Goal: Complete application form

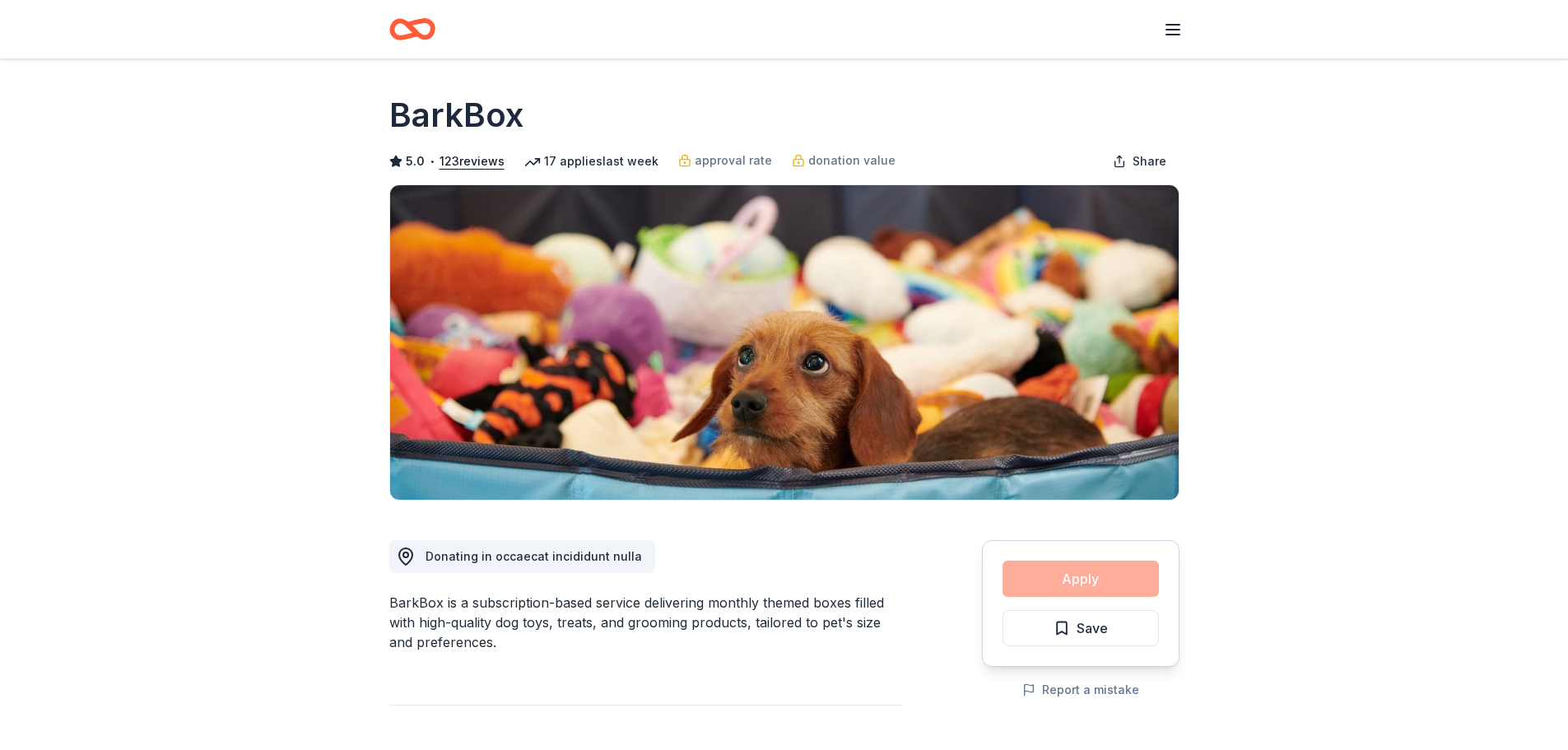
click at [1061, 575] on div "Apply Save" at bounding box center [1080, 604] width 198 height 127
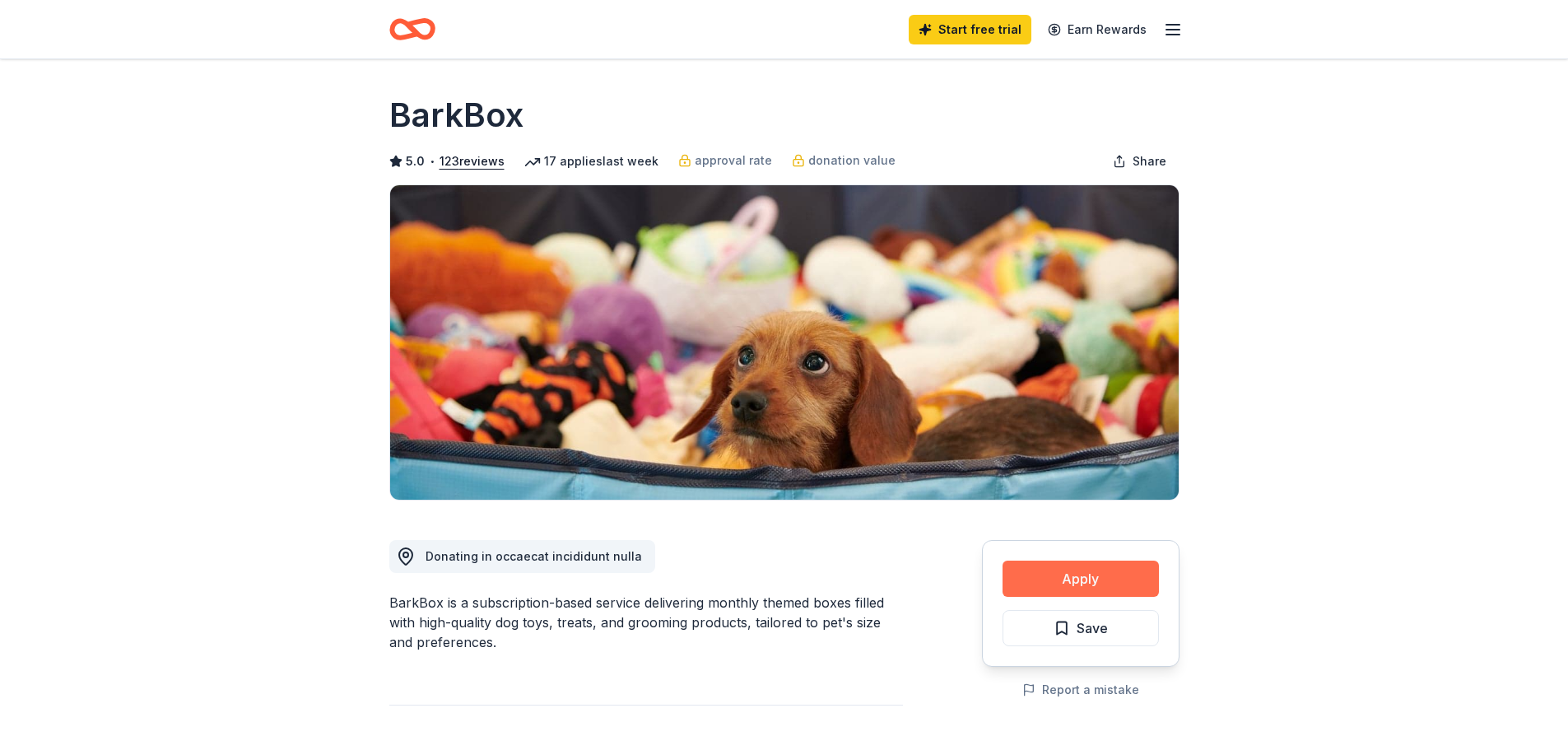
click at [1066, 582] on button "Apply" at bounding box center [1080, 579] width 156 height 37
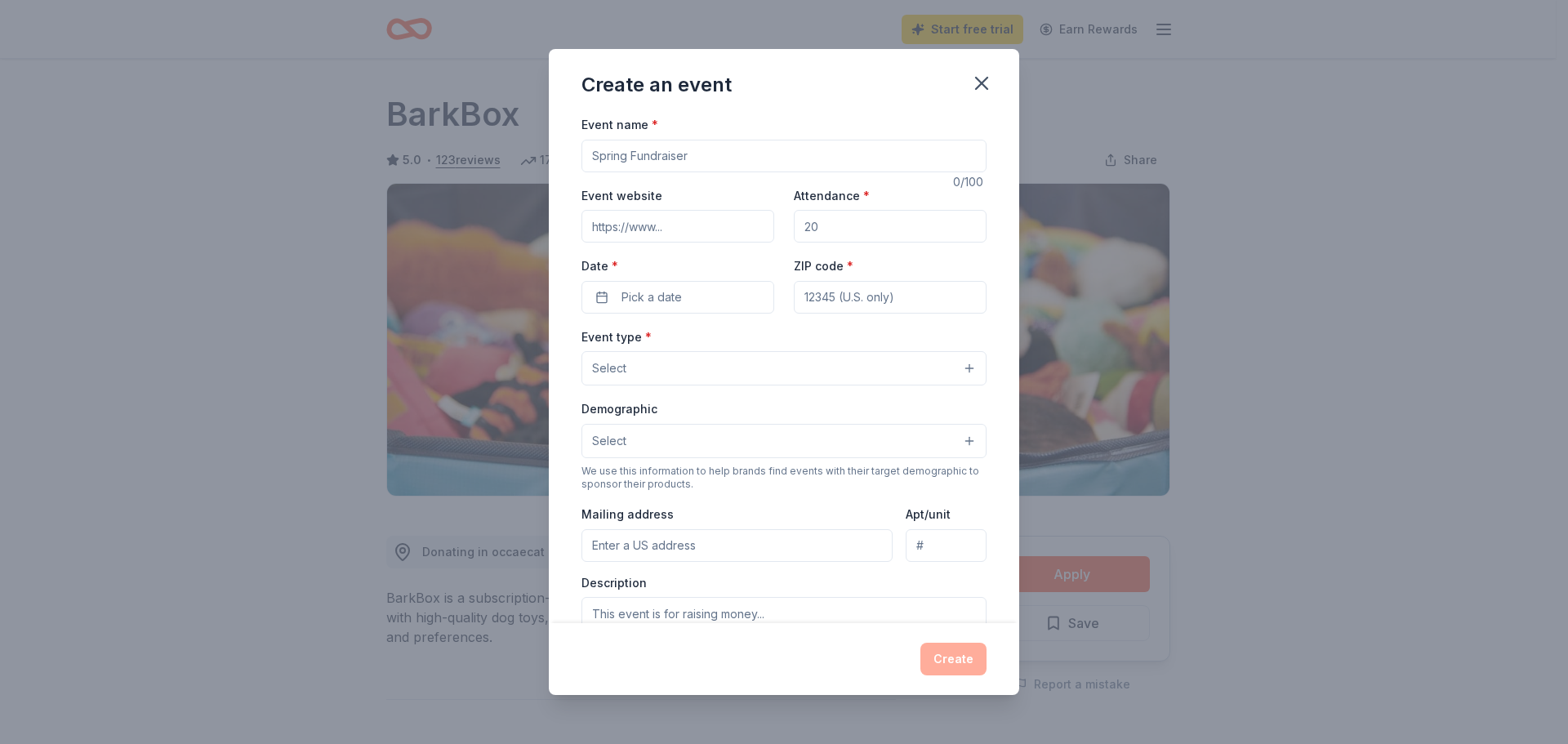
click at [657, 154] on input "Event name *" at bounding box center [784, 155] width 406 height 32
click at [964, 84] on button "button" at bounding box center [982, 83] width 36 height 36
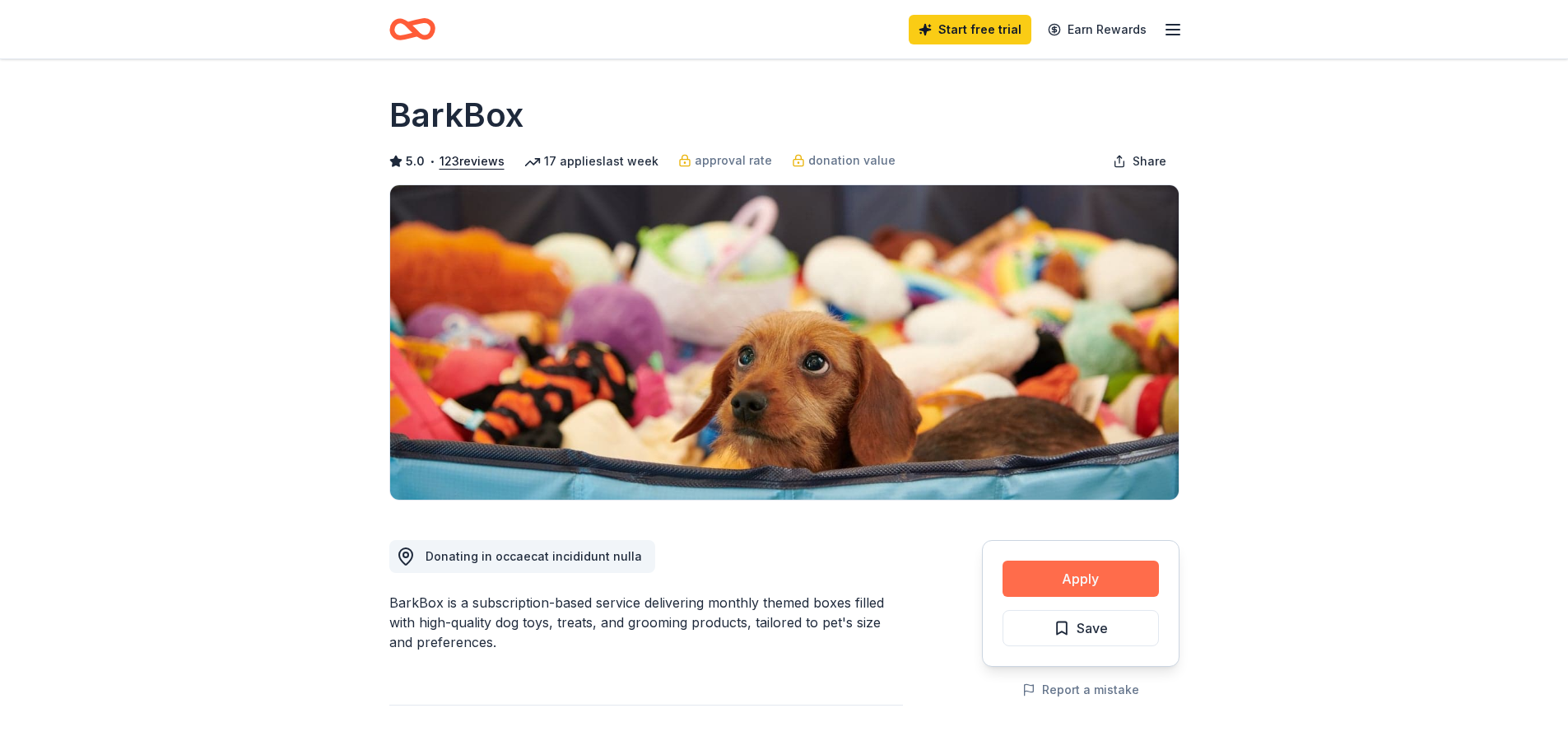
click at [1084, 579] on button "Apply" at bounding box center [1080, 579] width 156 height 37
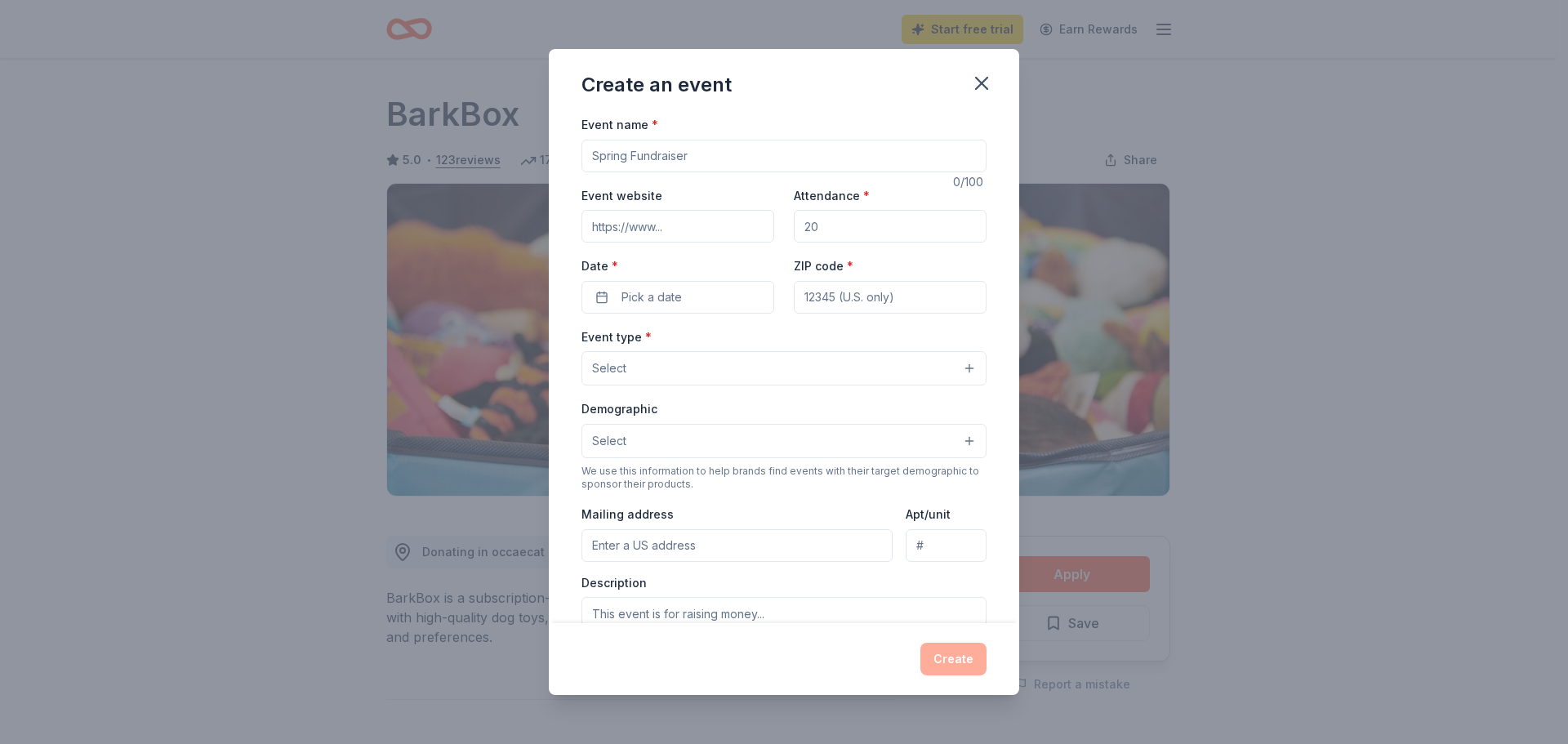
click at [601, 171] on input "Event name *" at bounding box center [784, 155] width 406 height 32
type input "Christmas Party"
click at [812, 228] on input "Attendance *" at bounding box center [891, 226] width 192 height 32
type input "100"
click at [695, 293] on button "Pick a date" at bounding box center [677, 296] width 192 height 32
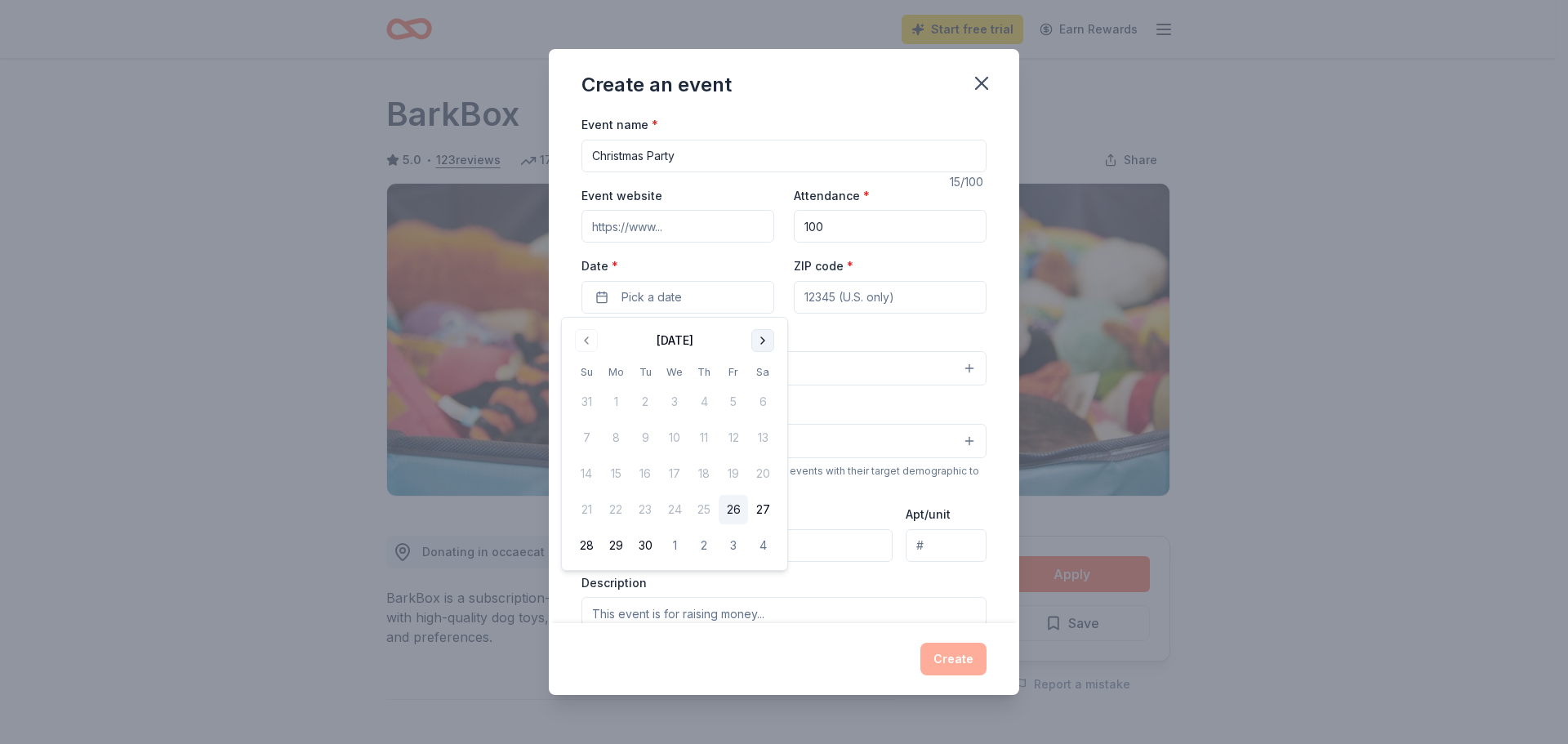
click at [759, 339] on button "Go to next month" at bounding box center [762, 340] width 23 height 23
click at [740, 476] on button "19" at bounding box center [733, 474] width 29 height 29
click at [874, 297] on input "ZIP code *" at bounding box center [891, 296] width 192 height 32
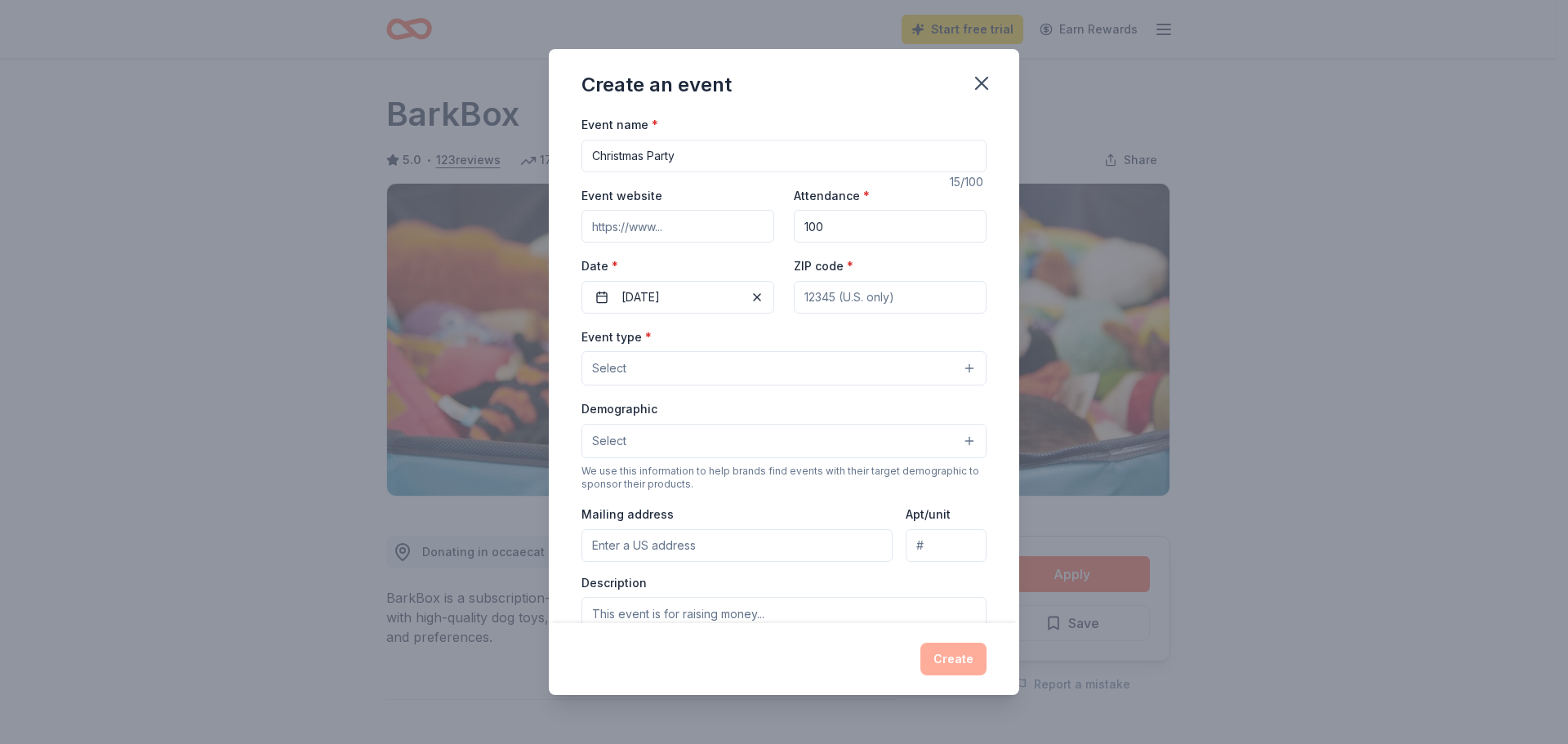
type input "07006"
type input "[STREET_ADDRESS]"
click at [792, 357] on button "Select" at bounding box center [784, 368] width 406 height 34
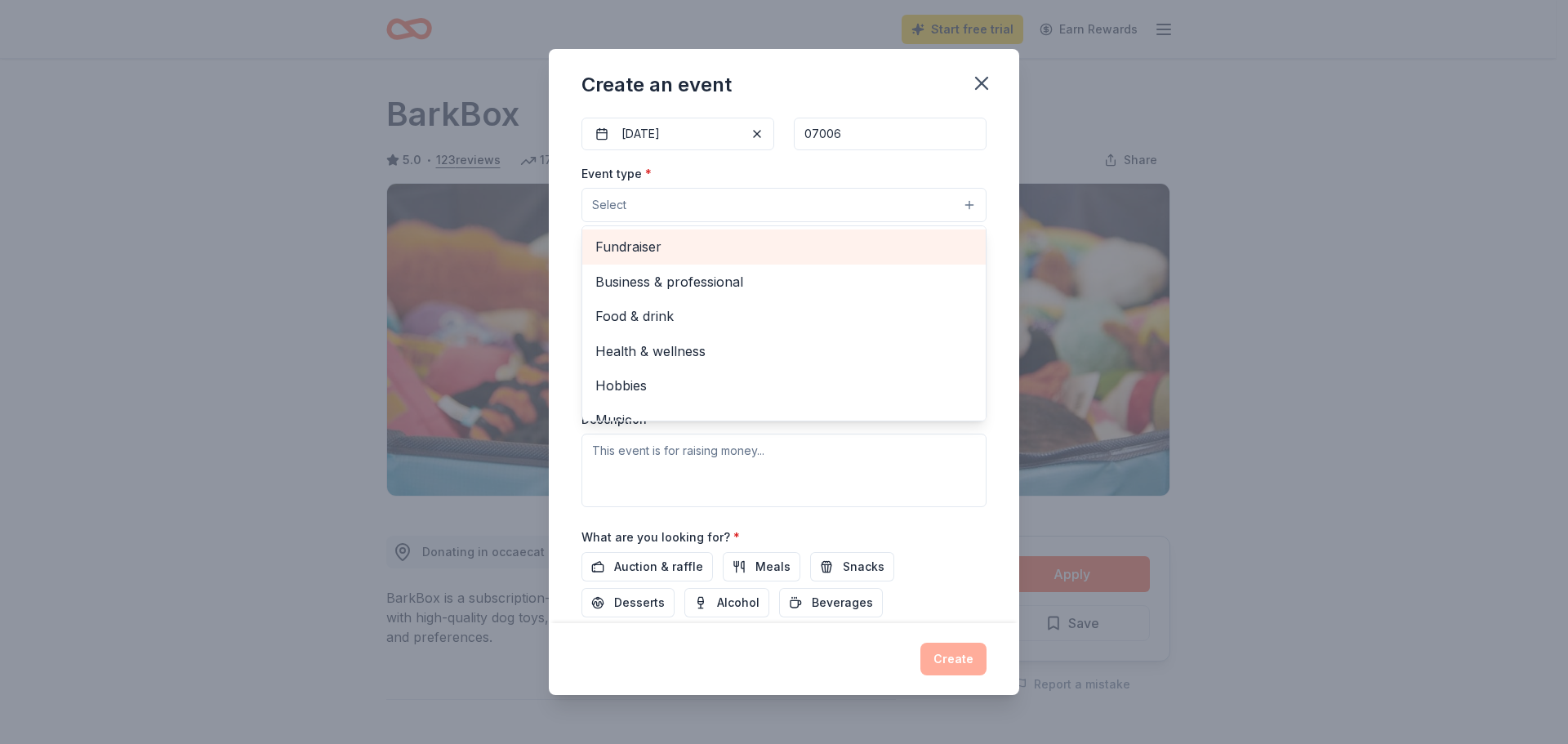
click at [641, 250] on span "Fundraiser" at bounding box center [784, 246] width 377 height 22
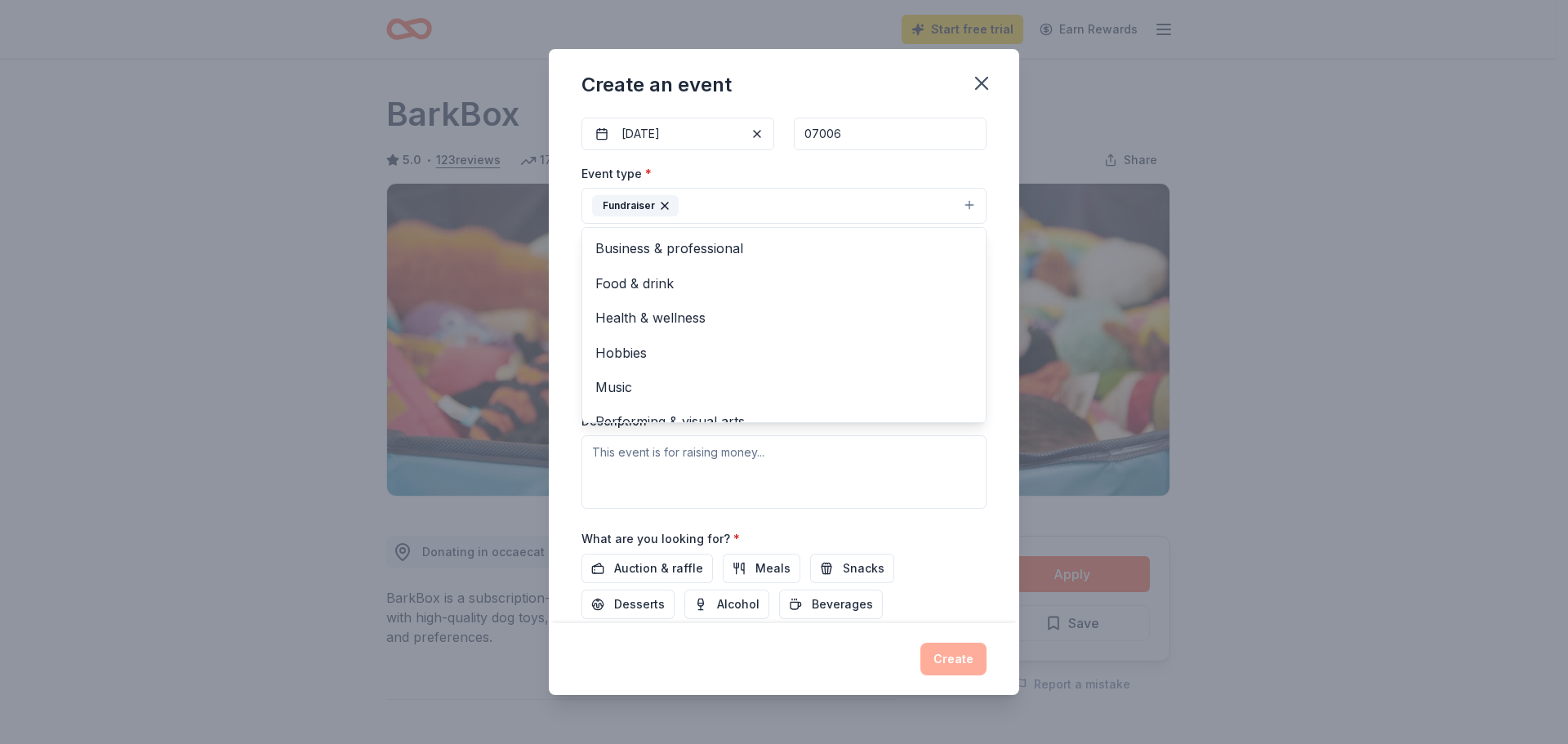
click at [808, 163] on div "Event type * Fundraiser Business & professional Food & drink Health & wellness …" at bounding box center [784, 193] width 406 height 61
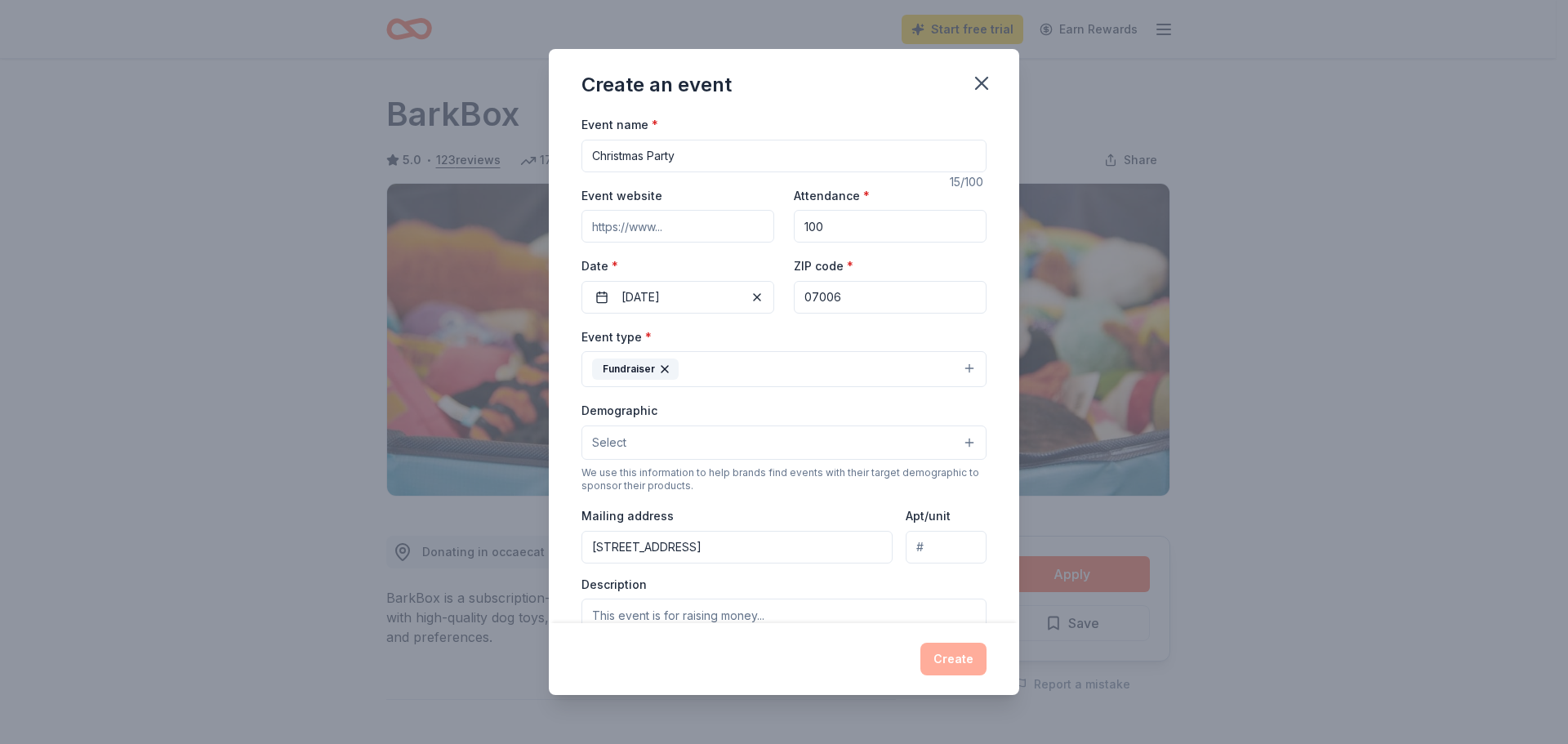
click at [594, 158] on input "Christmas Party" at bounding box center [784, 155] width 406 height 32
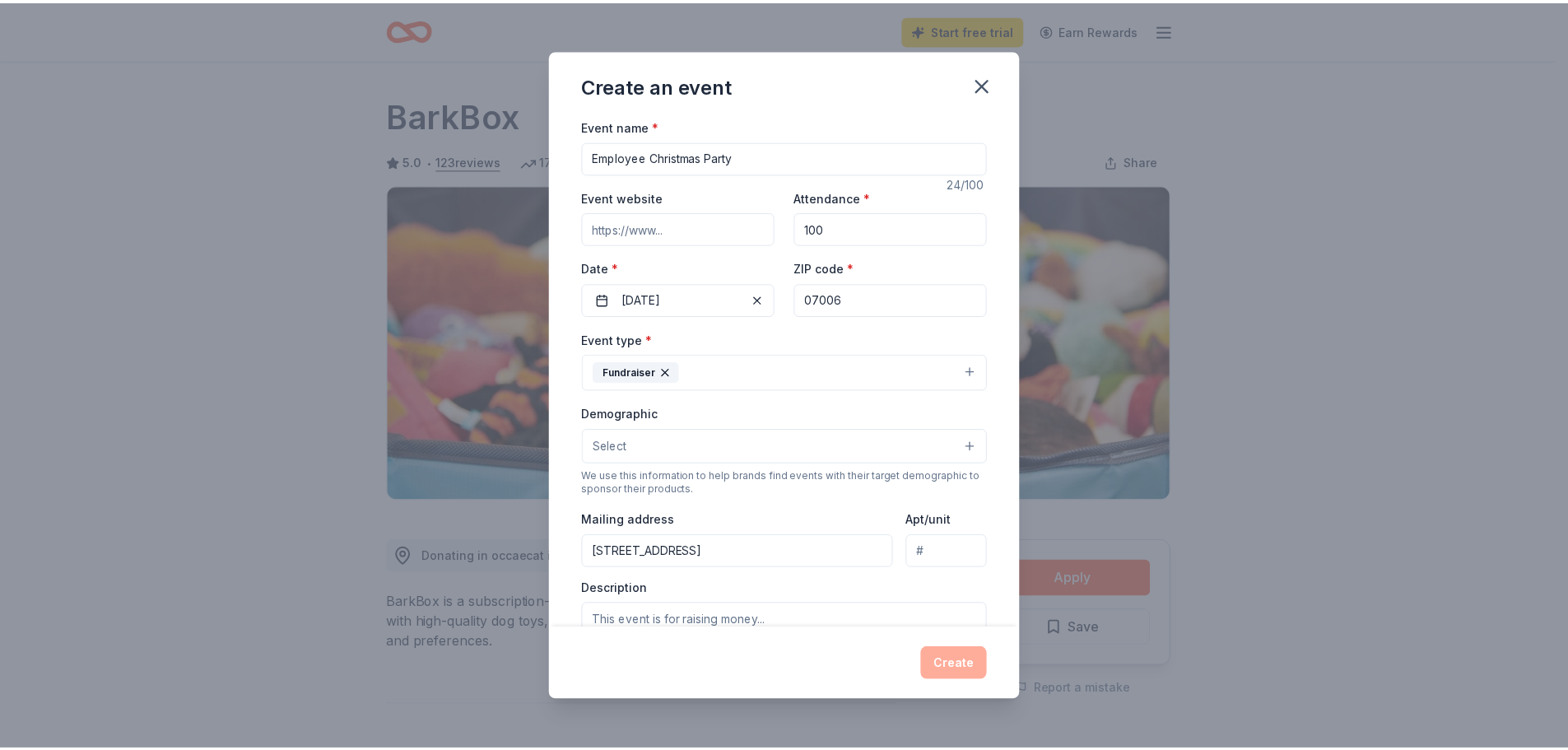
scroll to position [276, 0]
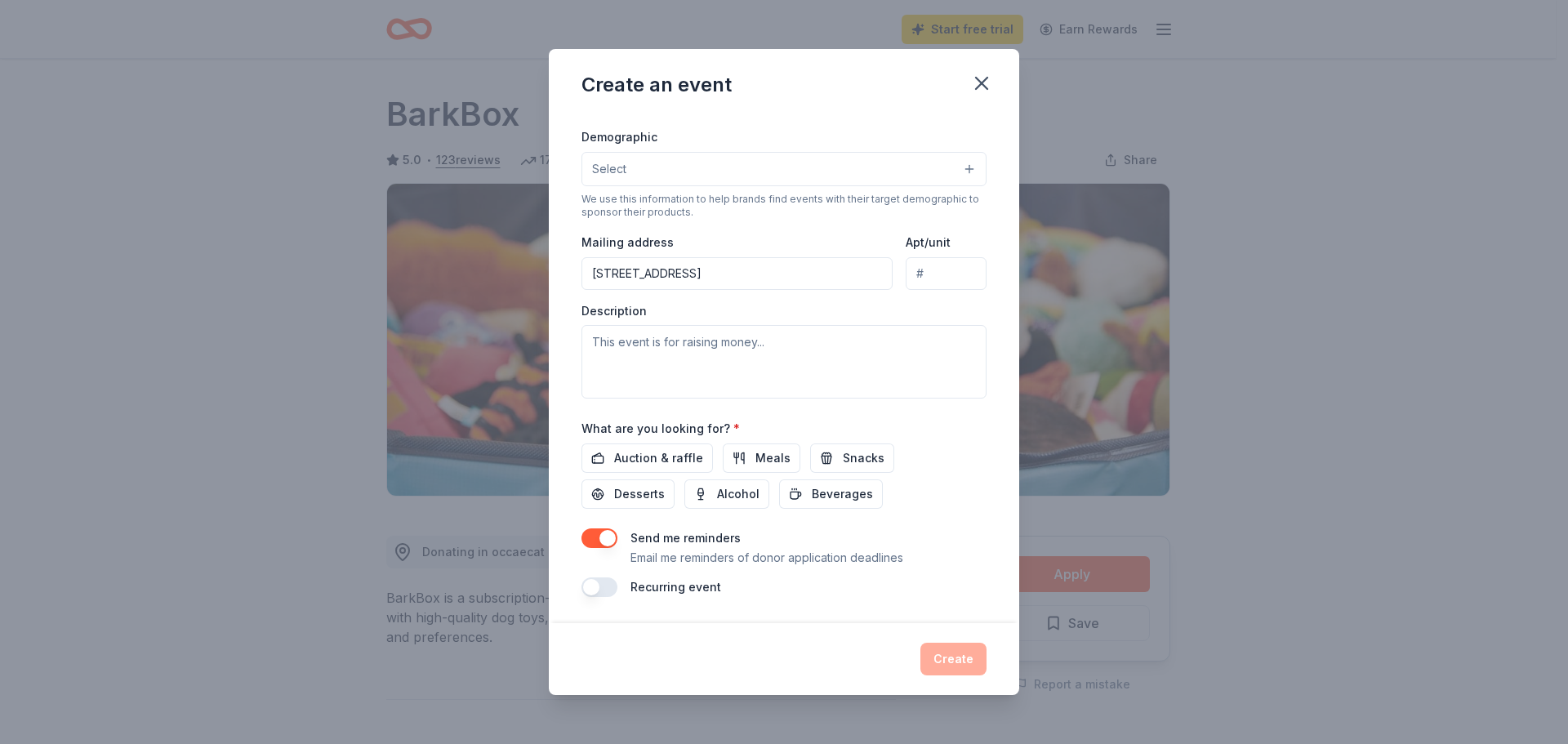
type input "Employee Christmas Party"
click at [823, 352] on textarea at bounding box center [784, 361] width 406 height 74
click at [666, 463] on span "Auction & raffle" at bounding box center [659, 458] width 89 height 20
click at [606, 539] on button "button" at bounding box center [599, 538] width 36 height 20
click at [964, 659] on button "Create" at bounding box center [953, 659] width 66 height 32
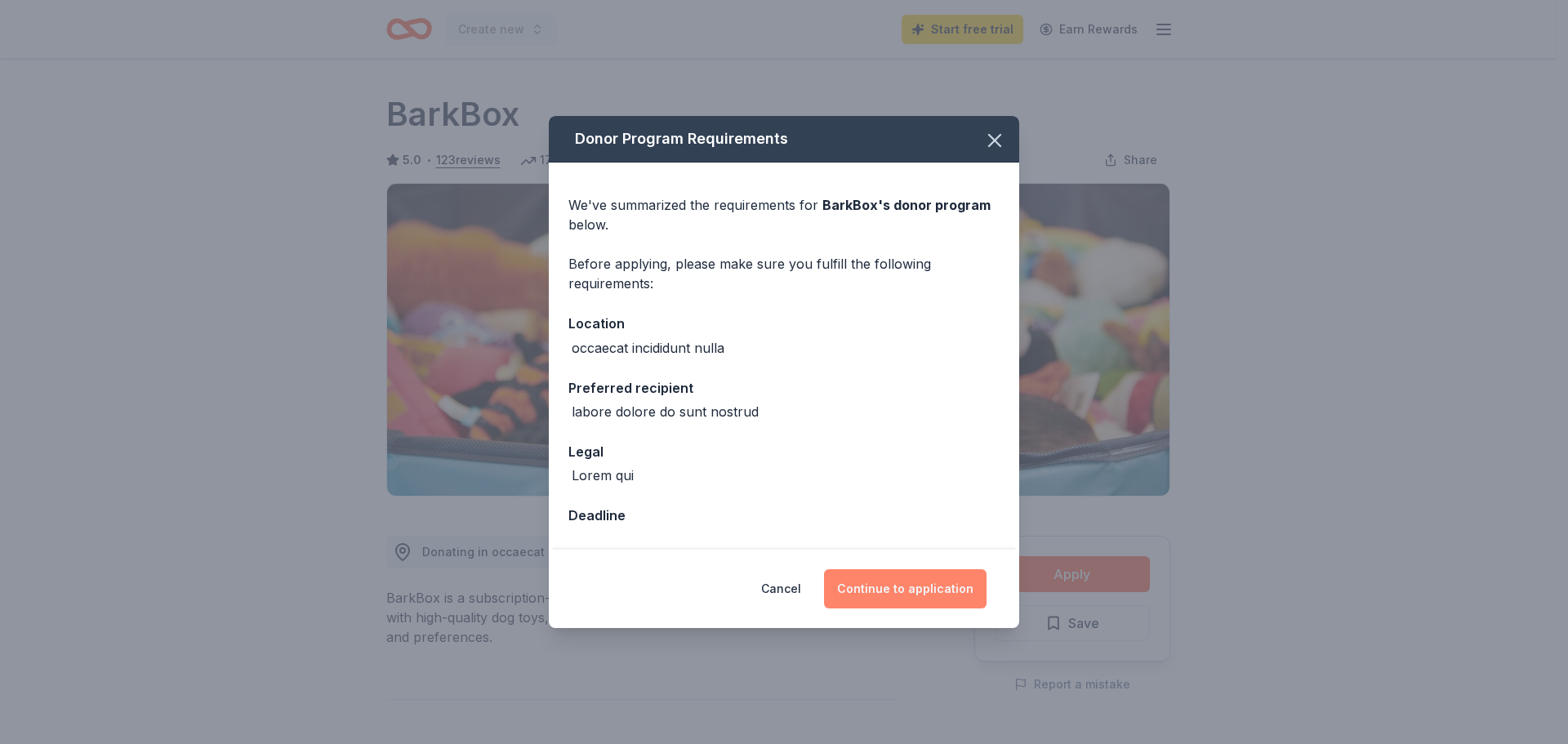
click at [920, 578] on button "Continue to application" at bounding box center [905, 589] width 163 height 39
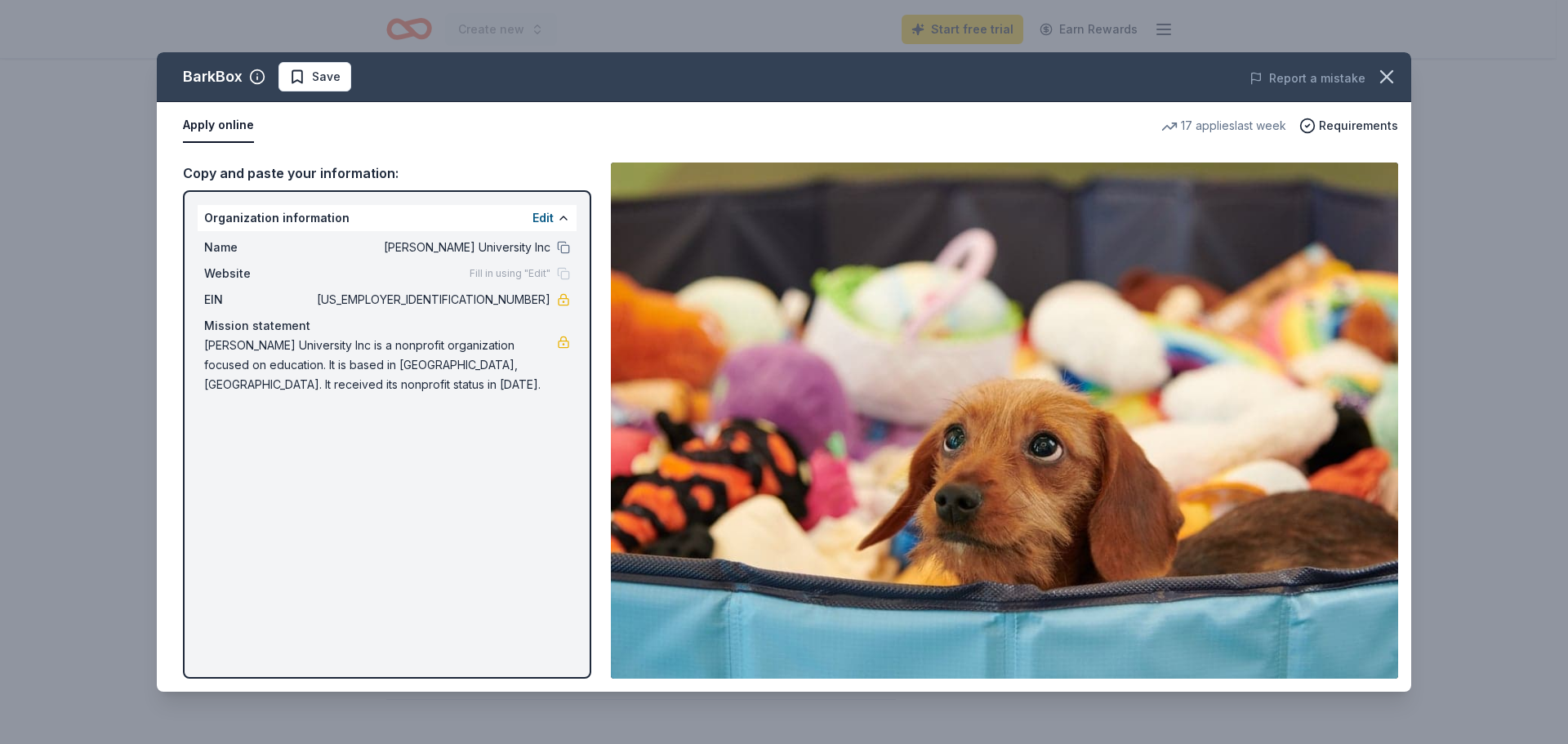
click at [1156, 391] on img at bounding box center [1004, 421] width 787 height 516
click at [318, 189] on div "Copy and paste your information: Organization information Edit Name [PERSON_NAM…" at bounding box center [387, 421] width 408 height 516
click at [563, 246] on button at bounding box center [563, 246] width 13 height 13
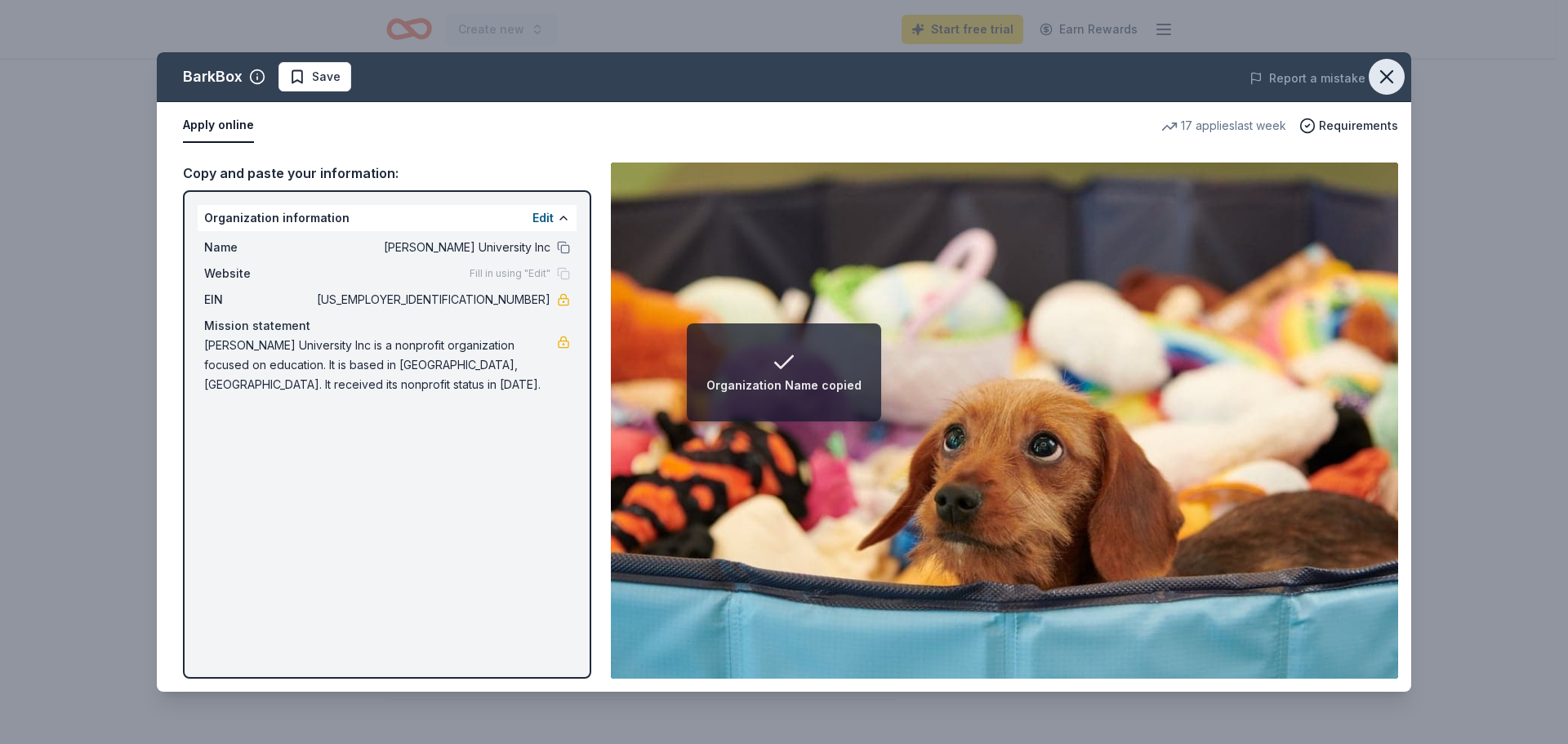
click at [1379, 76] on icon "button" at bounding box center [1386, 77] width 23 height 23
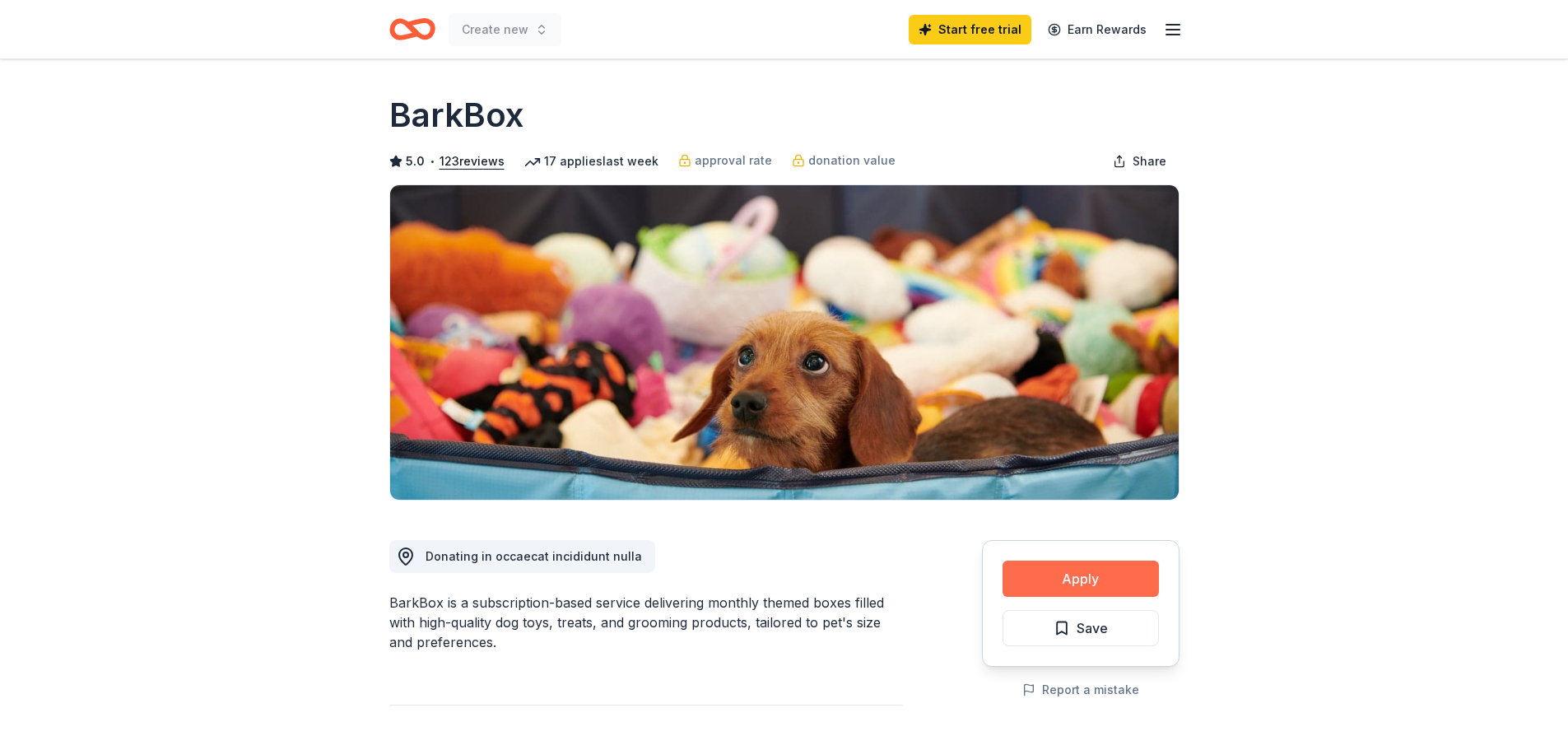
click at [1053, 566] on button "Apply" at bounding box center [1080, 579] width 156 height 37
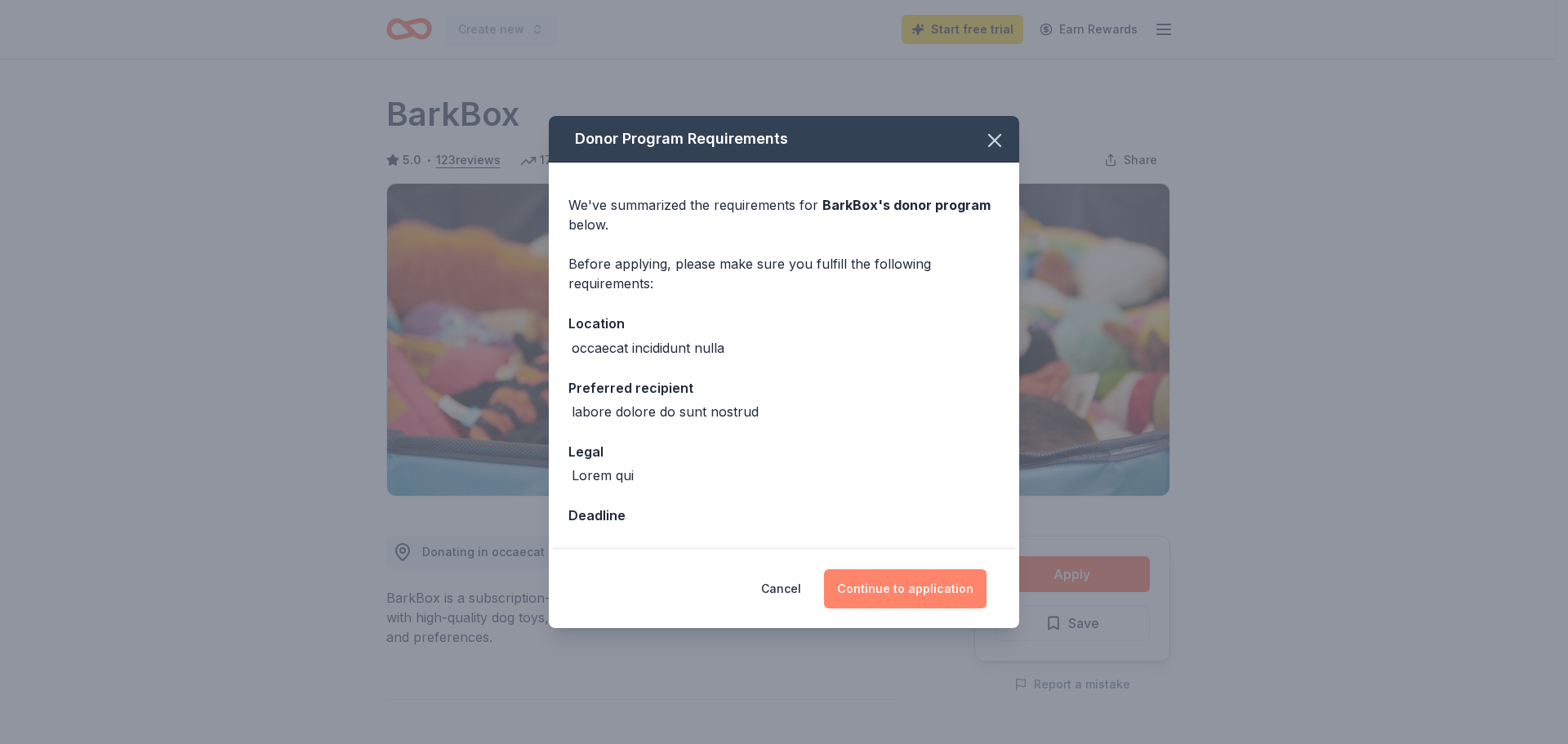
click at [933, 594] on button "Continue to application" at bounding box center [905, 589] width 163 height 39
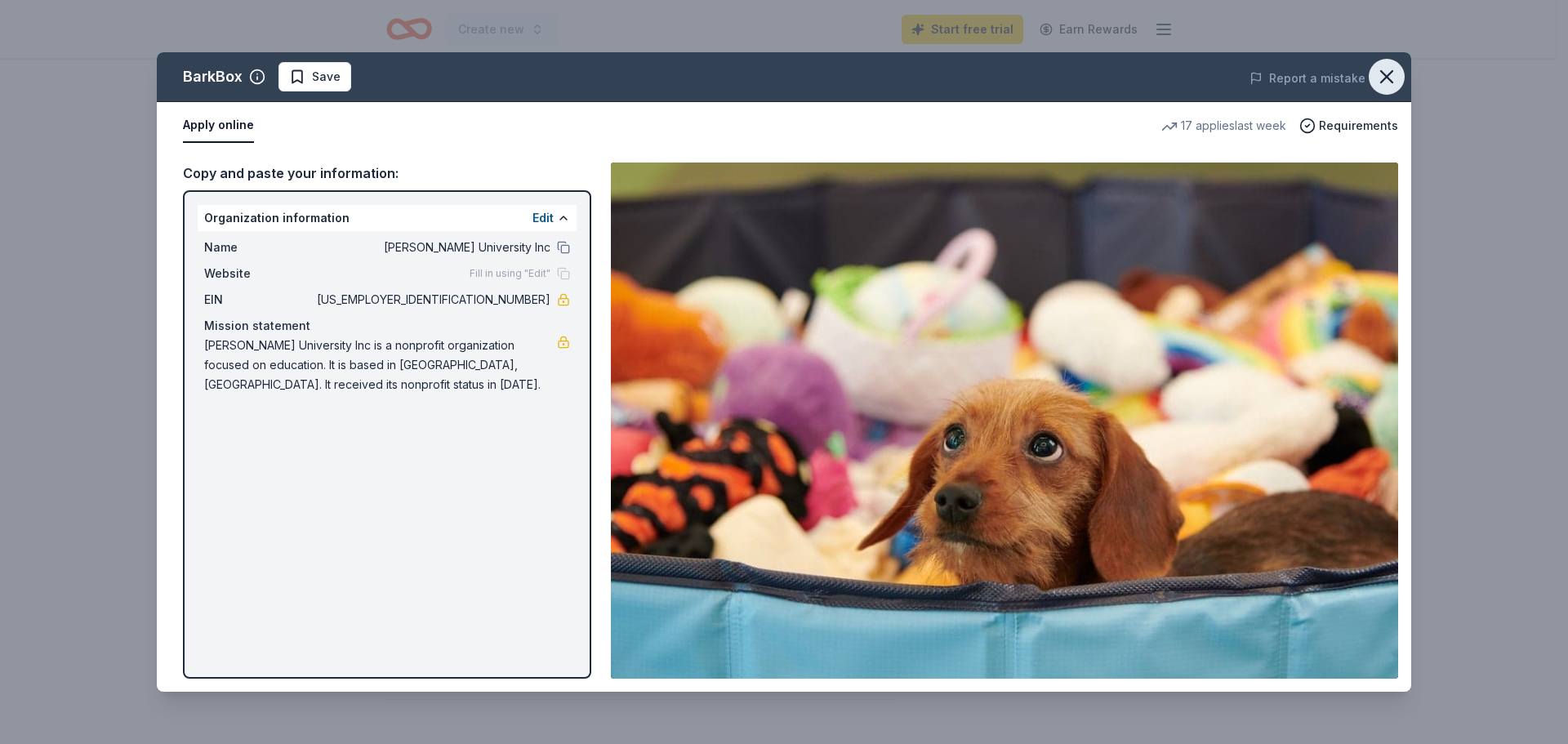
click at [1382, 72] on icon "button" at bounding box center [1387, 77] width 12 height 12
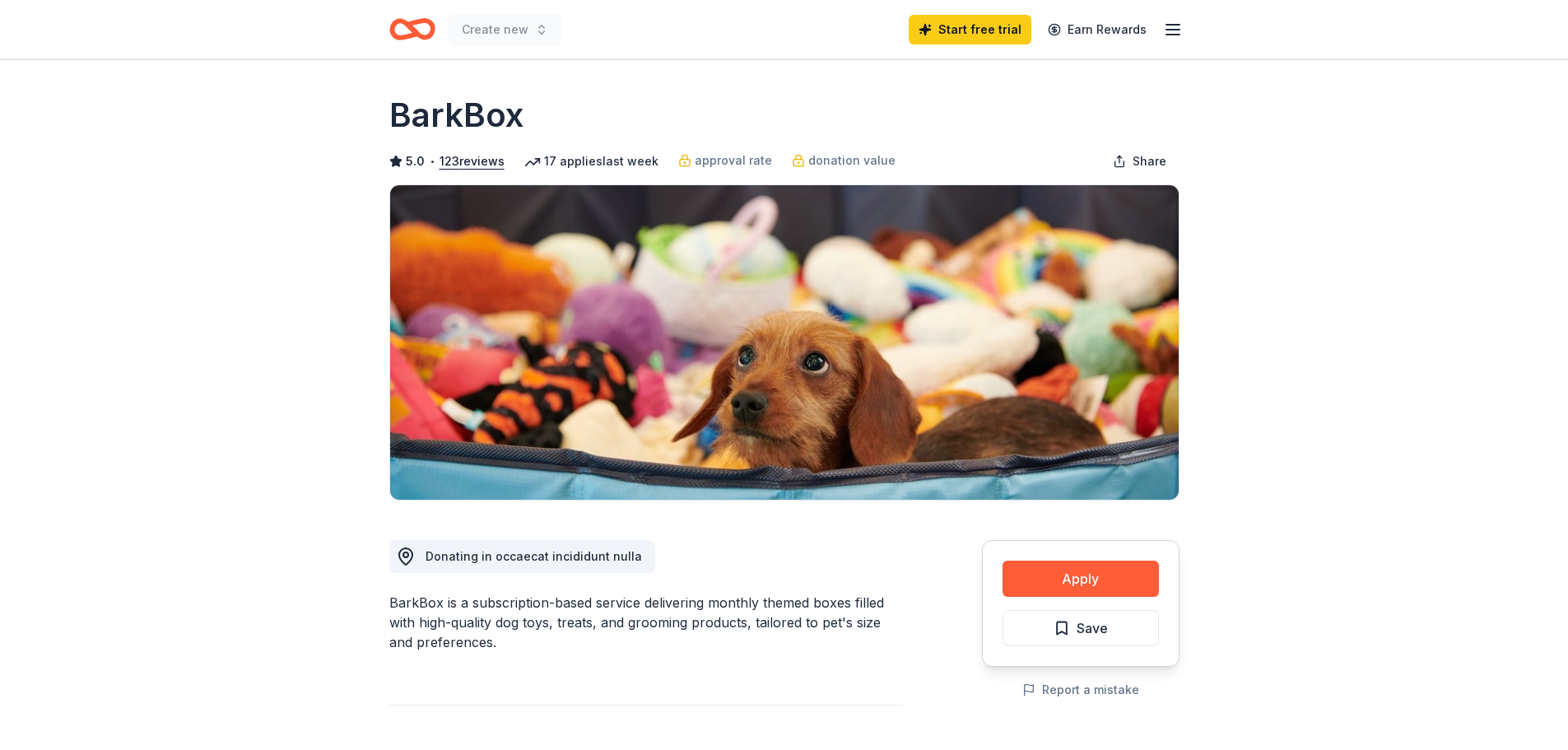
drag, startPoint x: 388, startPoint y: 107, endPoint x: 506, endPoint y: 115, distance: 118.3
click at [572, 612] on div "BarkBox is a subscription-based service delivering monthly themed boxes filled …" at bounding box center [645, 622] width 513 height 59
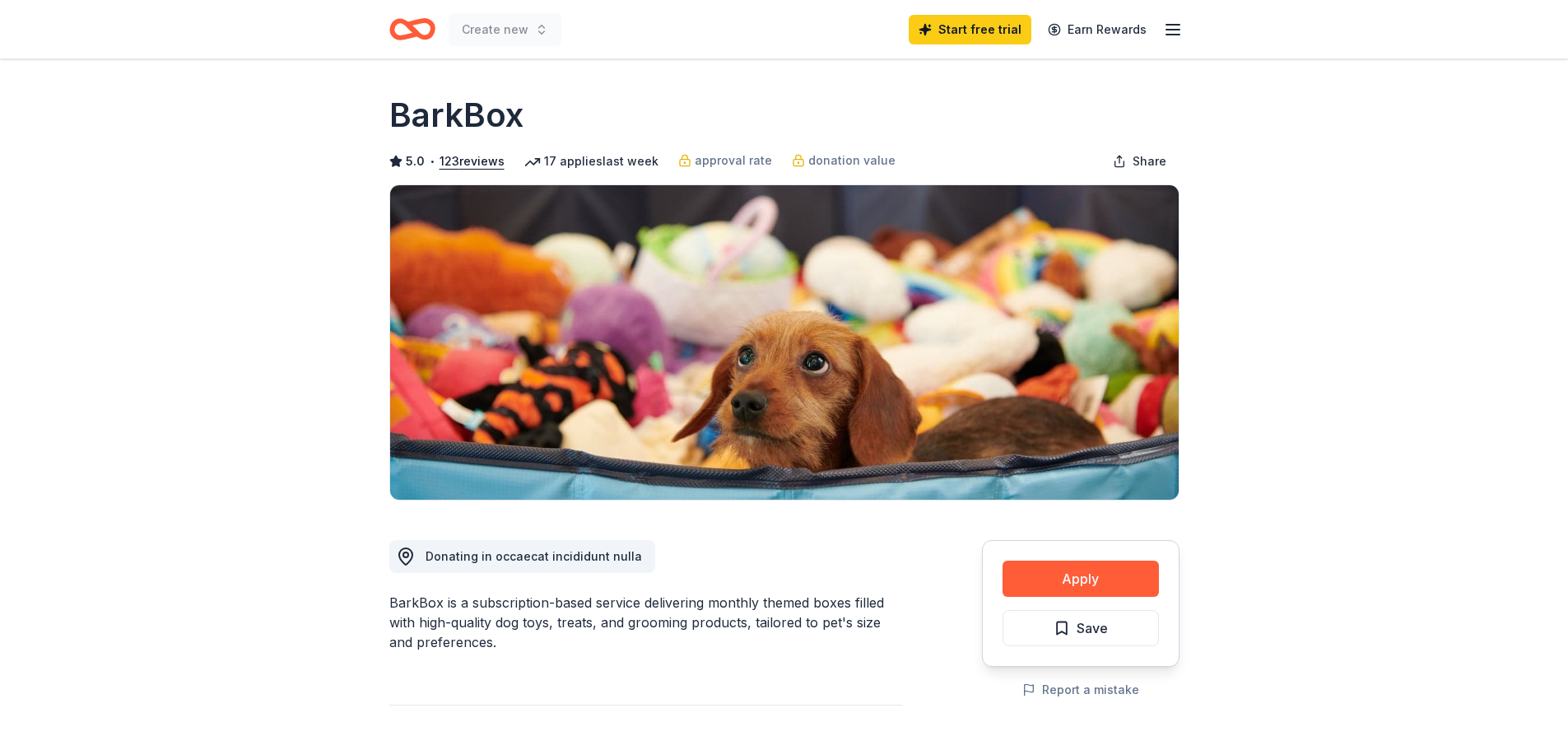
drag, startPoint x: 519, startPoint y: 117, endPoint x: 389, endPoint y: 105, distance: 130.6
click at [389, 105] on h1 "BarkBox" at bounding box center [456, 115] width 135 height 47
